Goal: Book appointment/travel/reservation

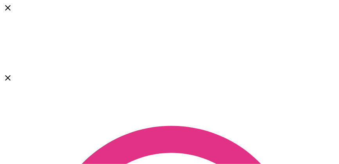
click at [288, 66] on div "Book a Visit" at bounding box center [169, 69] width 333 height 7
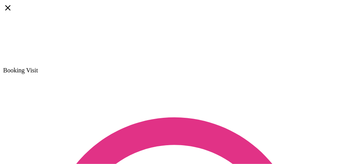
click at [288, 67] on div "Booking Visit" at bounding box center [172, 70] width 339 height 7
